Goal: Check status: Check status

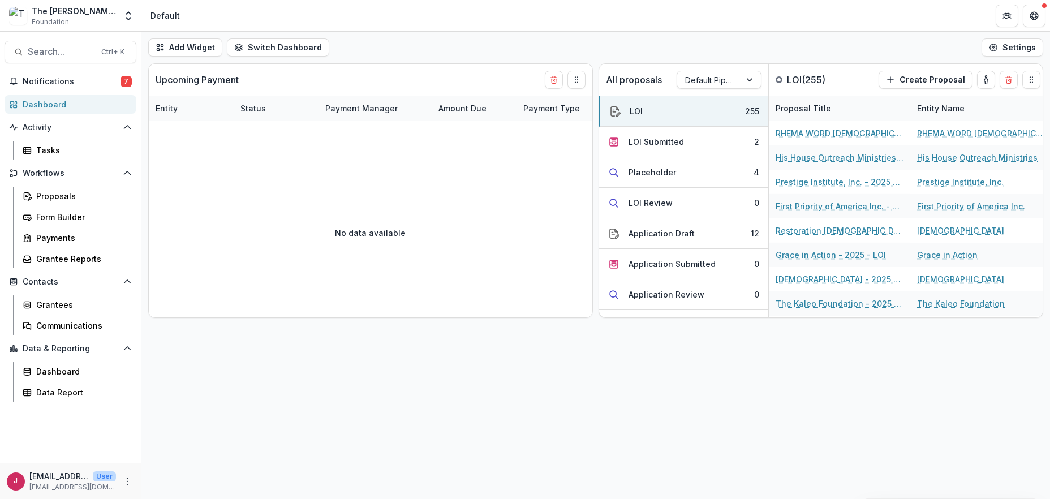
click at [52, 98] on div "Dashboard" at bounding box center [75, 104] width 105 height 12
click at [48, 104] on div "Dashboard" at bounding box center [75, 104] width 105 height 12
click at [52, 49] on span "Search..." at bounding box center [61, 51] width 67 height 11
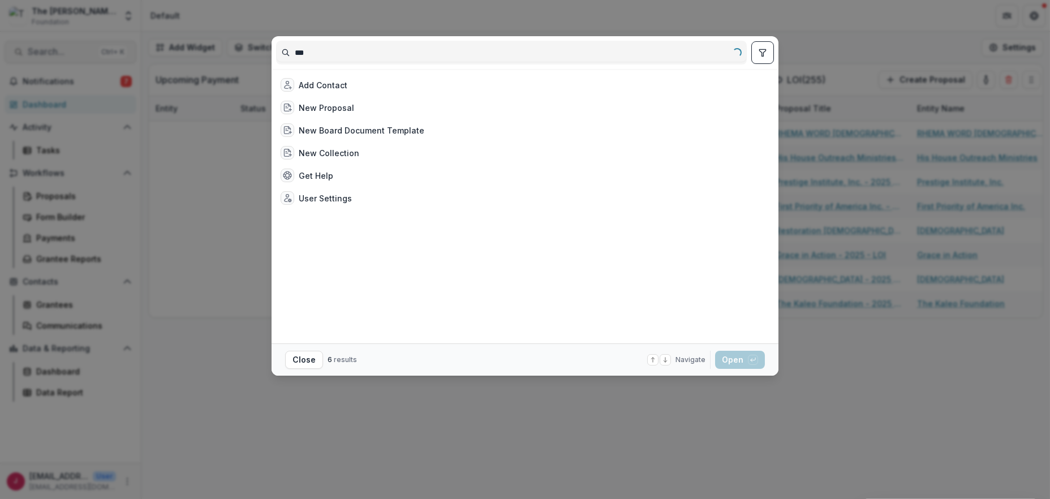
type input "***"
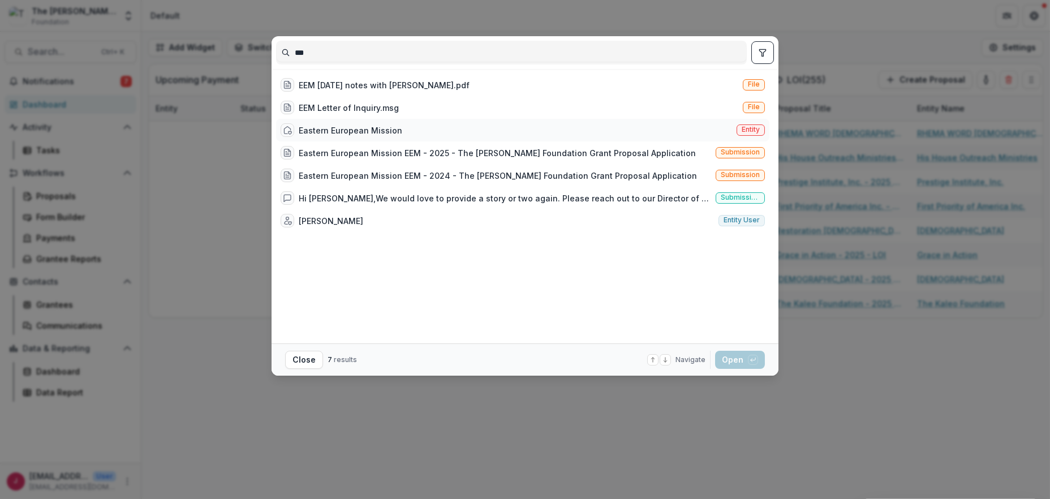
click at [348, 130] on div "Eastern European Mission" at bounding box center [351, 131] width 104 height 12
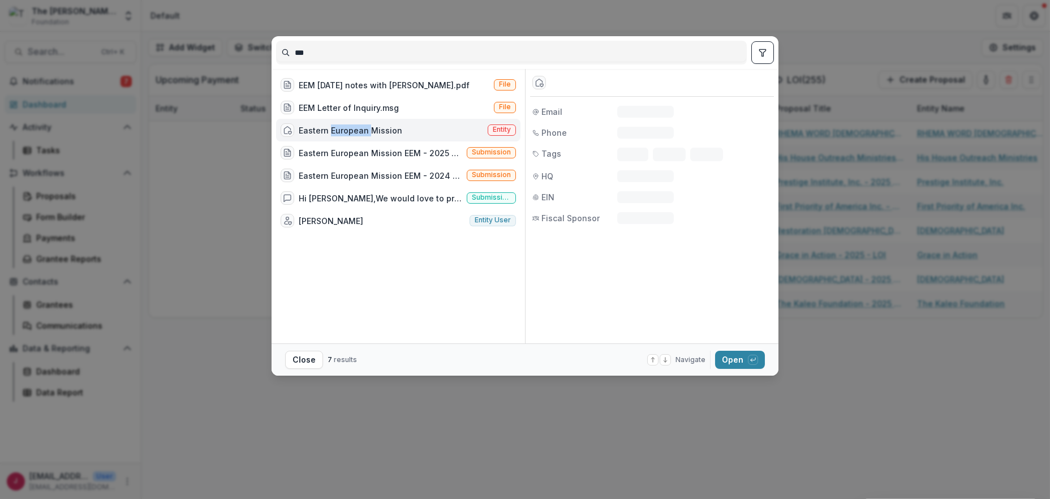
click at [348, 130] on div "Eastern European Mission" at bounding box center [351, 131] width 104 height 12
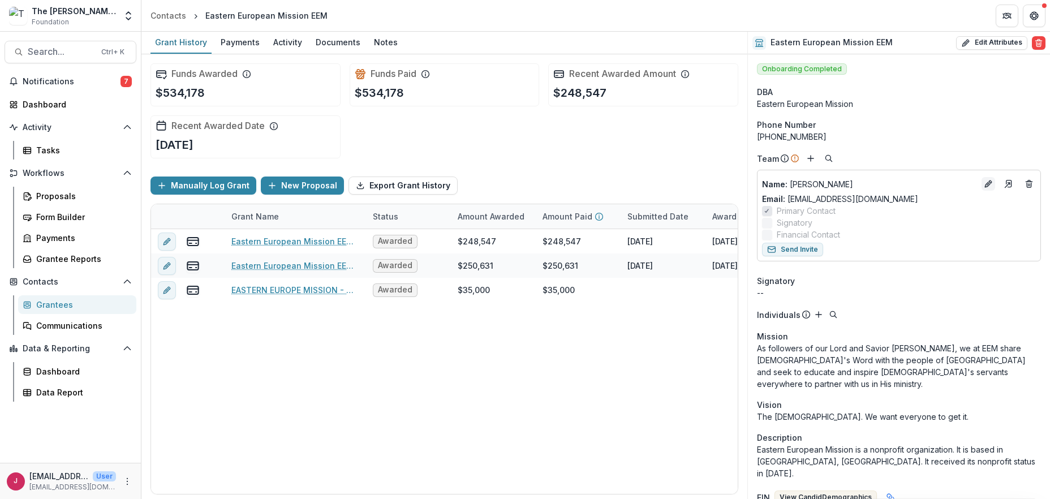
click at [985, 185] on icon "Edit" at bounding box center [988, 183] width 9 height 9
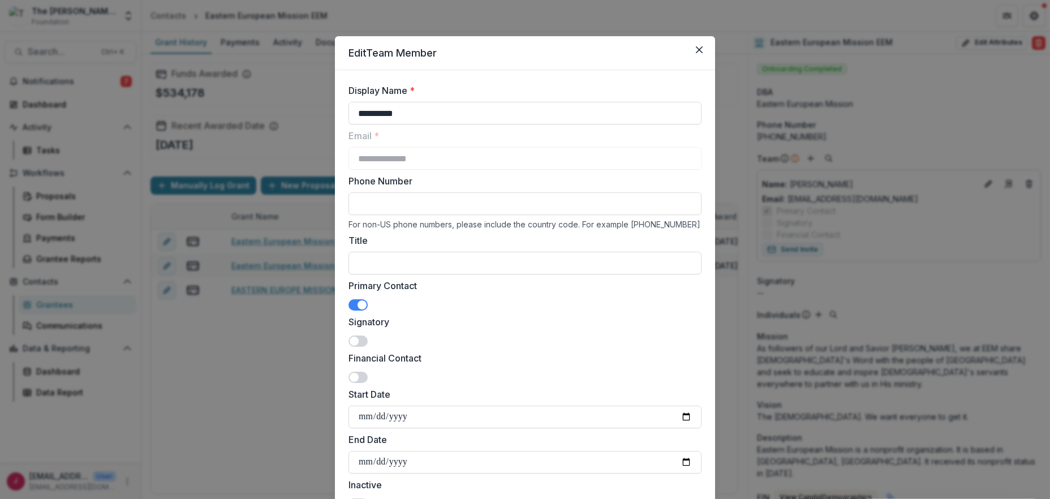
click at [225, 405] on div "**********" at bounding box center [525, 249] width 1050 height 499
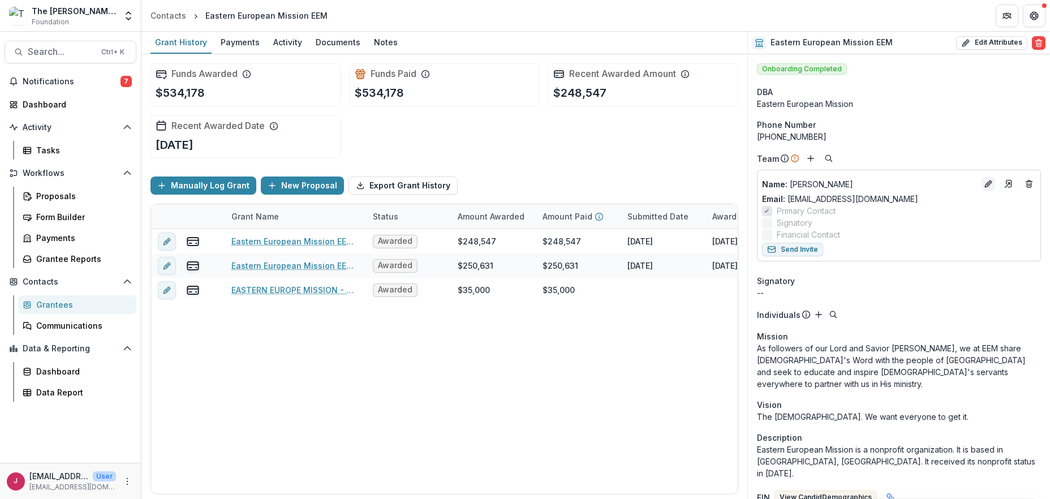
click at [984, 181] on icon "Edit" at bounding box center [988, 183] width 9 height 9
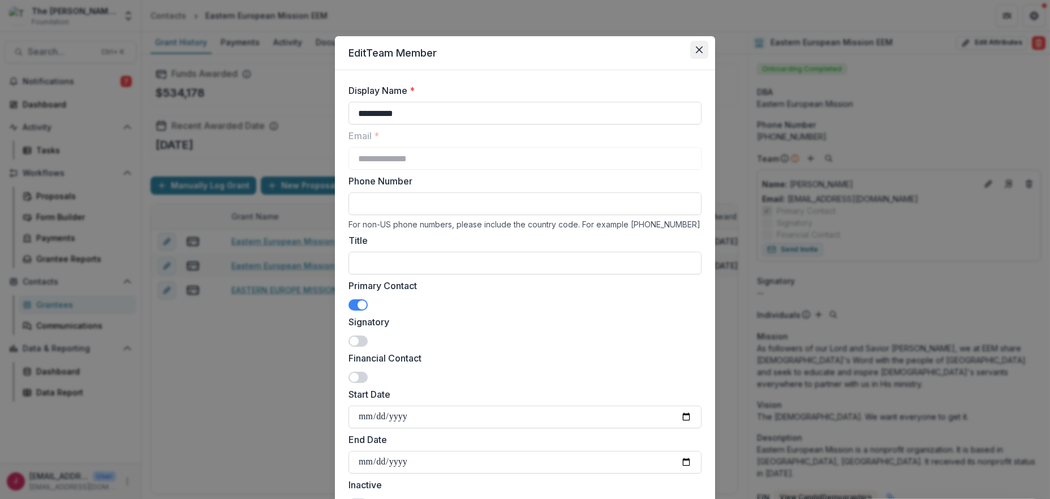
drag, startPoint x: 694, startPoint y: 46, endPoint x: 663, endPoint y: 57, distance: 33.5
click at [694, 46] on button "Close" at bounding box center [700, 50] width 18 height 18
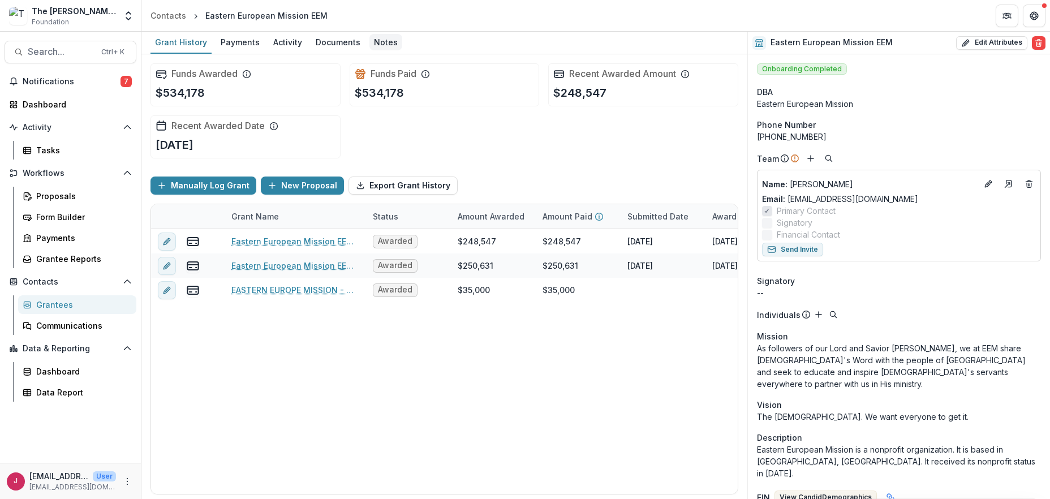
click at [380, 44] on div "Notes" at bounding box center [386, 42] width 33 height 16
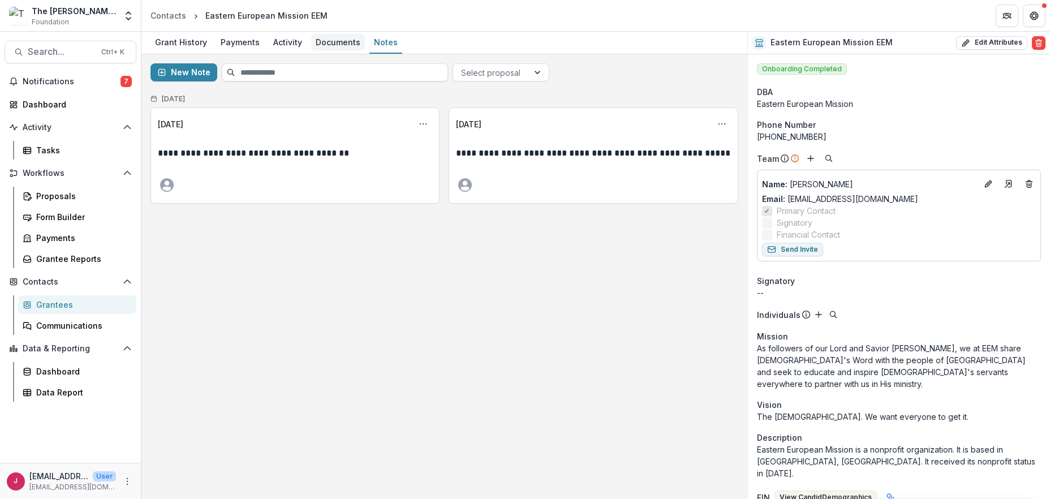
click at [341, 42] on div "Documents" at bounding box center [338, 42] width 54 height 16
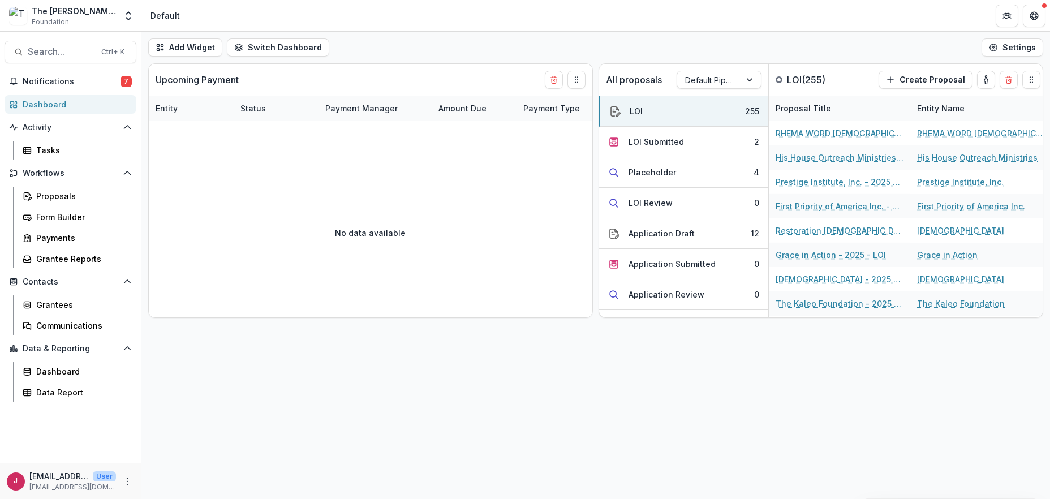
click at [68, 105] on div "Dashboard" at bounding box center [75, 104] width 105 height 12
click at [707, 174] on button "Placeholder 4" at bounding box center [683, 172] width 169 height 31
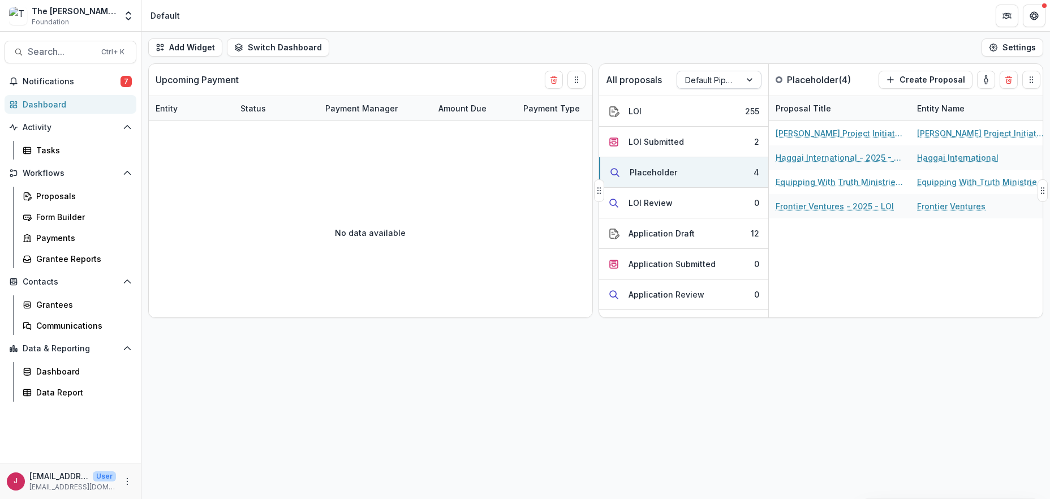
click at [727, 80] on div at bounding box center [709, 80] width 48 height 14
click at [722, 127] on div "Returning Pipeline" at bounding box center [719, 127] width 79 height 29
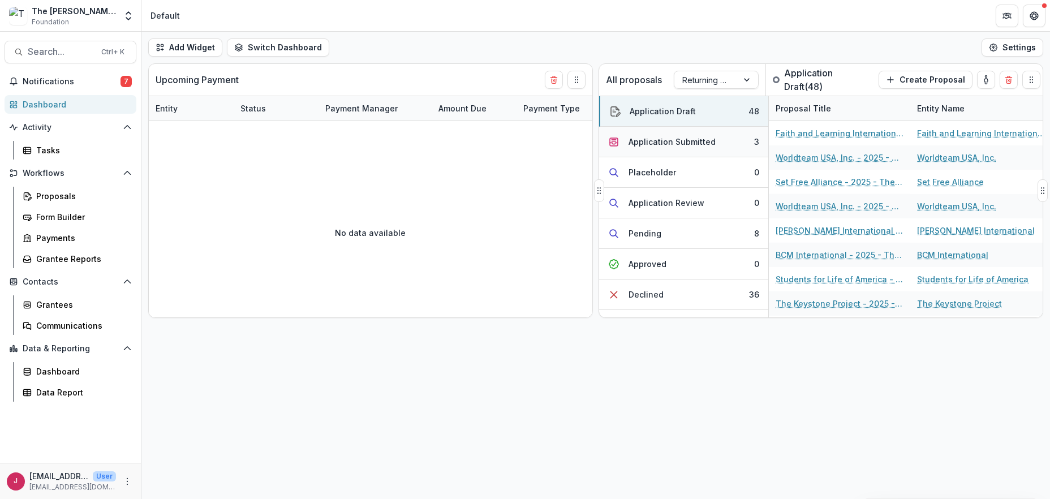
click at [685, 144] on div "Application Submitted" at bounding box center [672, 142] width 87 height 12
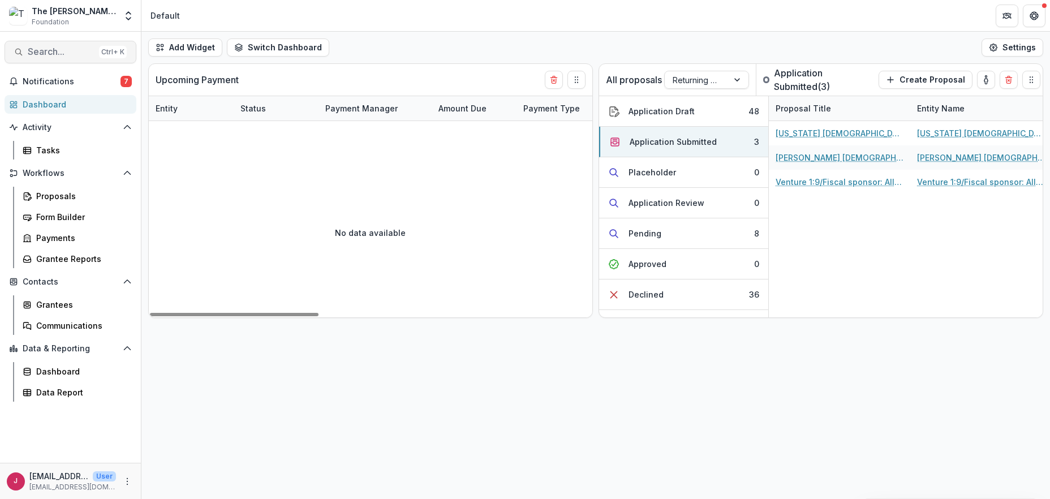
click at [40, 53] on span "Search..." at bounding box center [61, 51] width 67 height 11
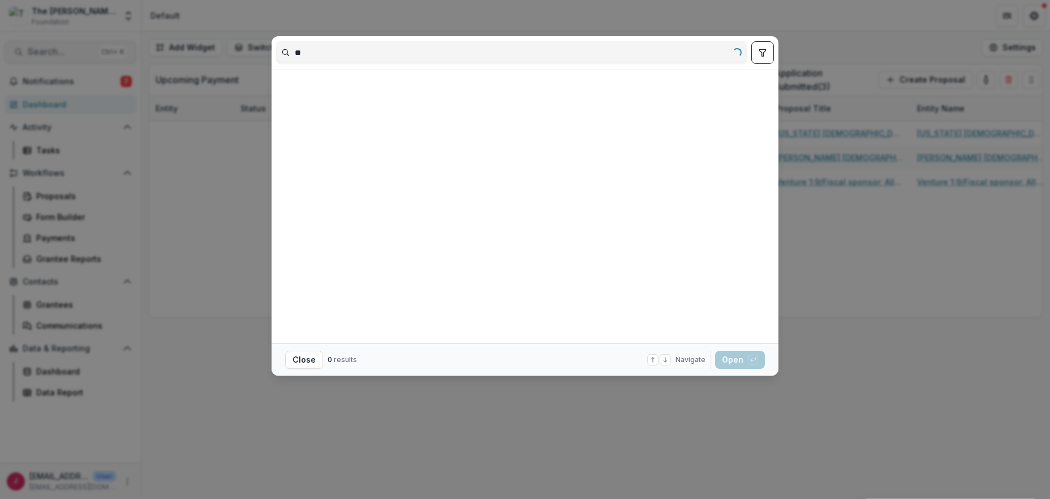
type input "*"
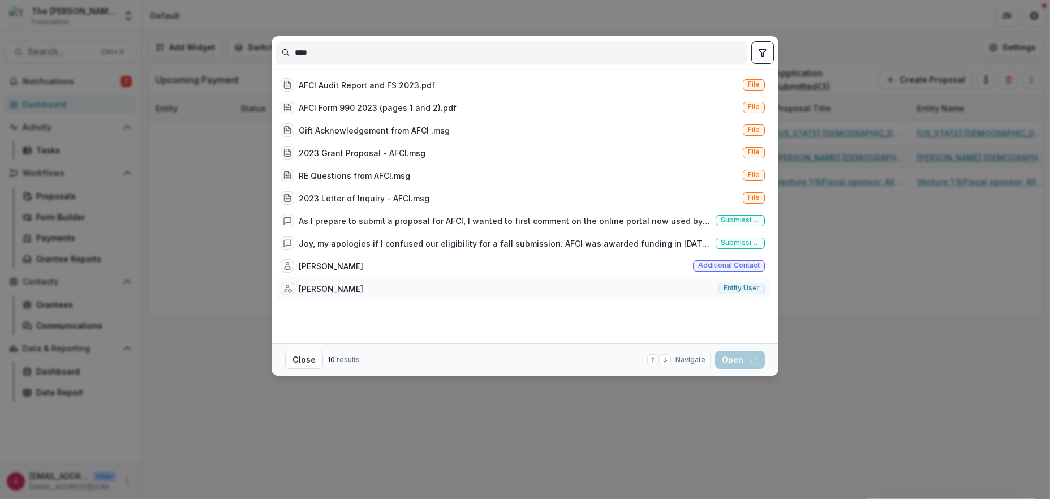
type input "****"
click at [331, 290] on div "[PERSON_NAME]" at bounding box center [331, 289] width 65 height 12
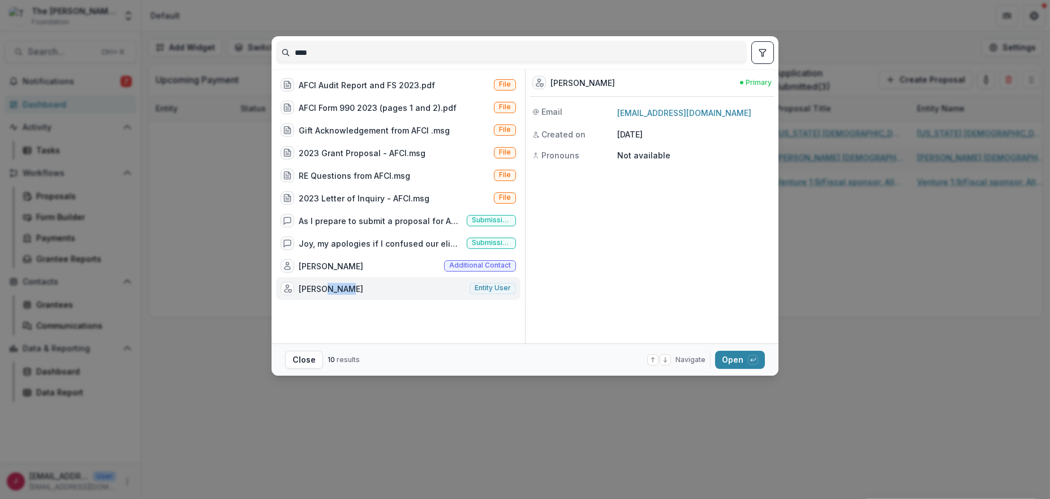
click at [331, 290] on div "[PERSON_NAME]" at bounding box center [331, 289] width 65 height 12
